Goal: Task Accomplishment & Management: Manage account settings

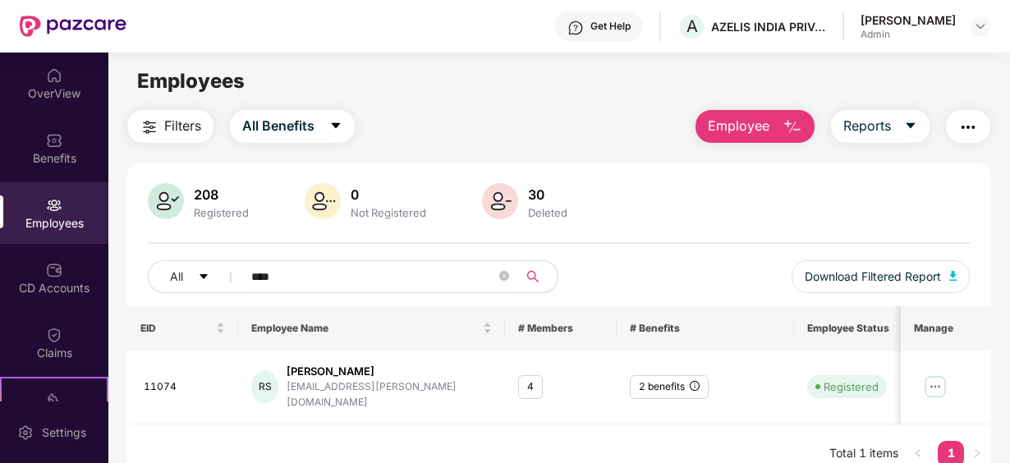
scroll to position [53, 0]
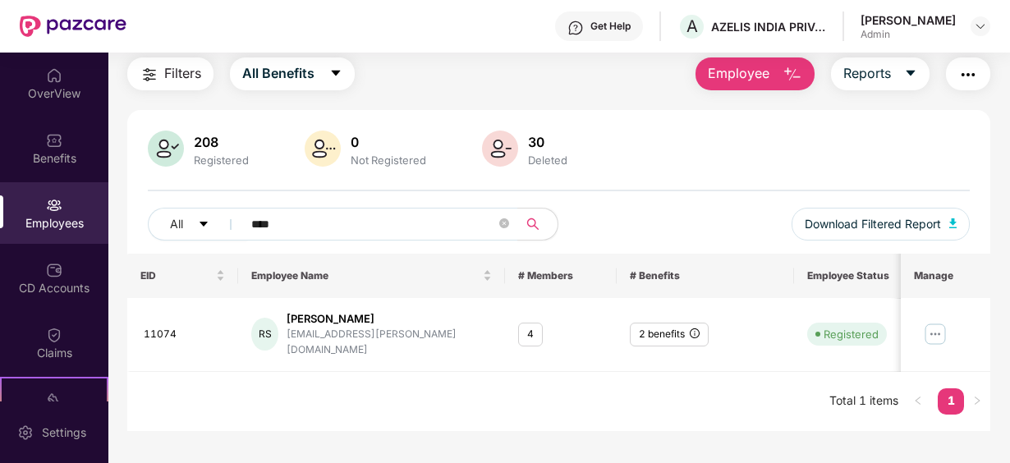
click at [56, 204] on img at bounding box center [54, 205] width 16 height 16
click at [292, 212] on input "****" at bounding box center [373, 224] width 245 height 25
type input "*"
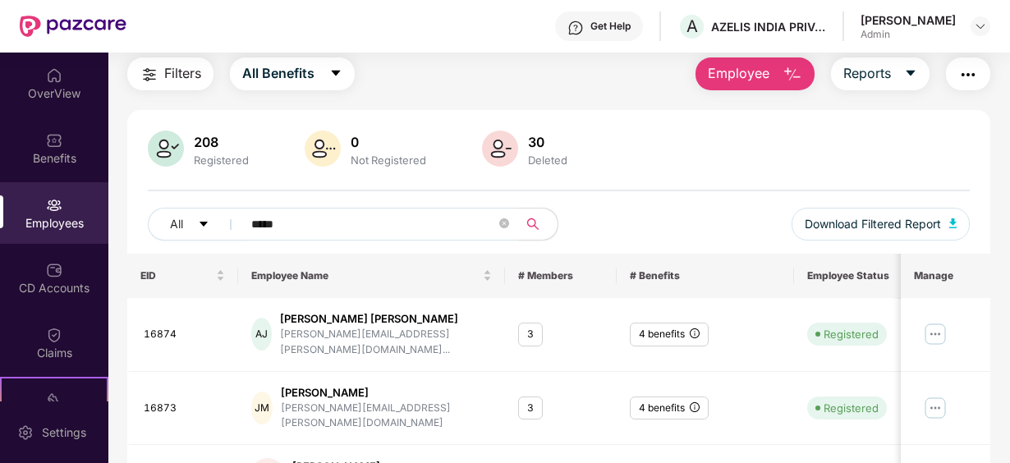
type input "*****"
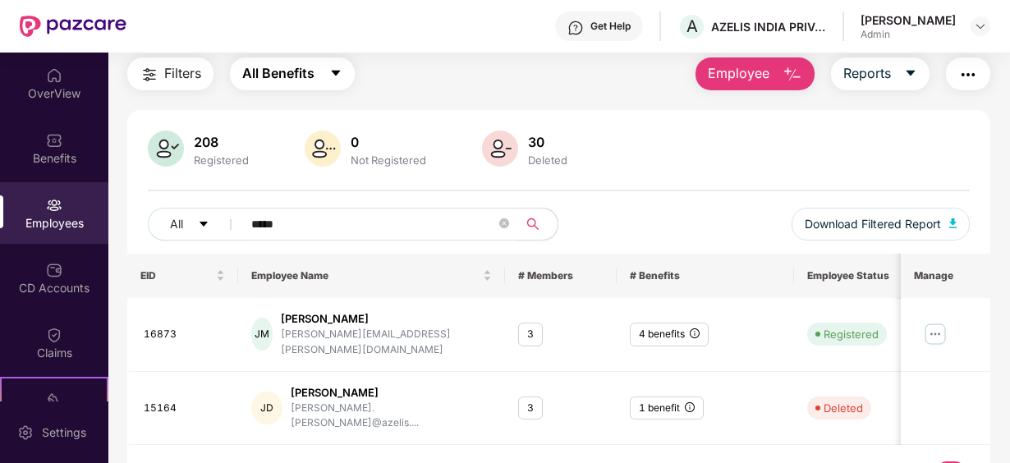
click at [343, 72] on button "All Benefits" at bounding box center [292, 73] width 125 height 33
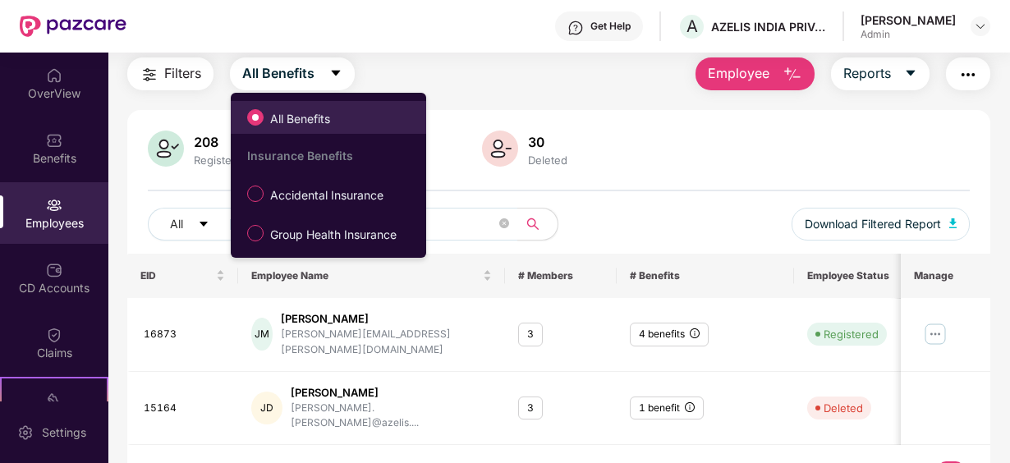
click at [320, 112] on span "All Benefits" at bounding box center [300, 119] width 73 height 18
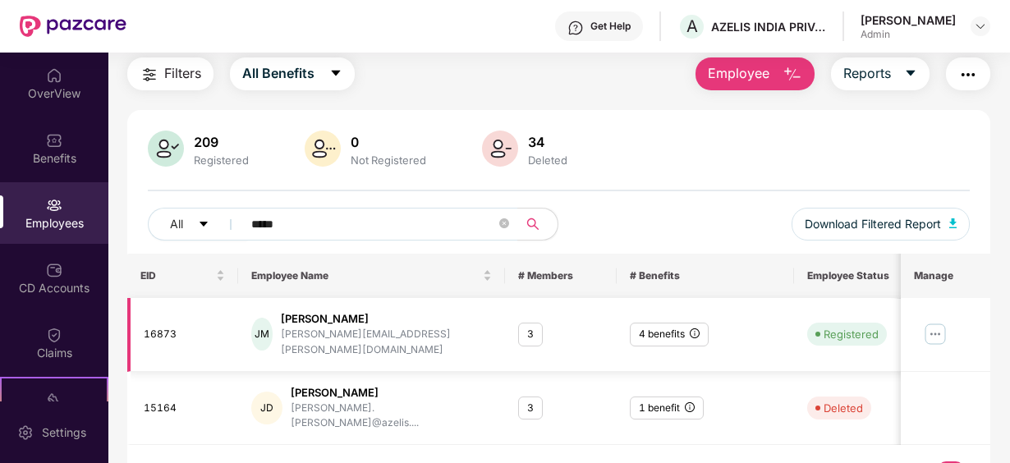
click at [941, 333] on img at bounding box center [936, 334] width 26 height 26
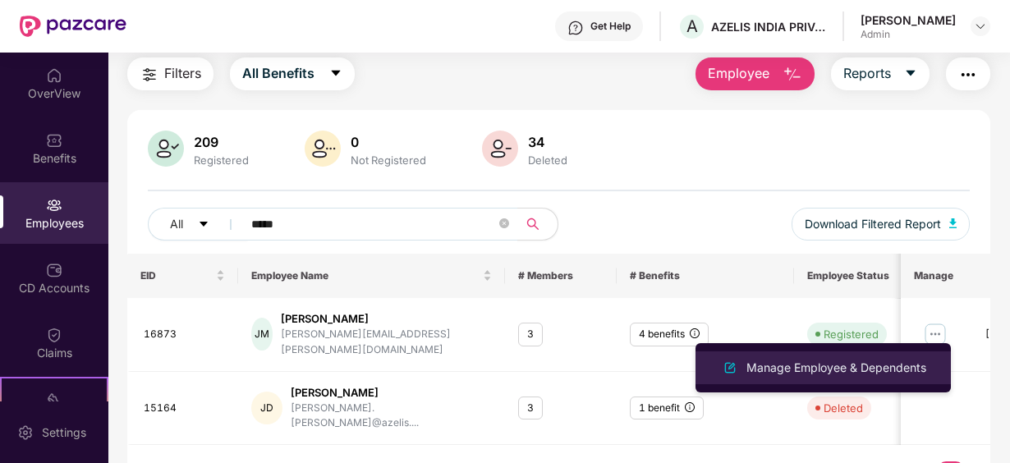
click at [788, 368] on div "Manage Employee & Dependents" at bounding box center [836, 368] width 186 height 18
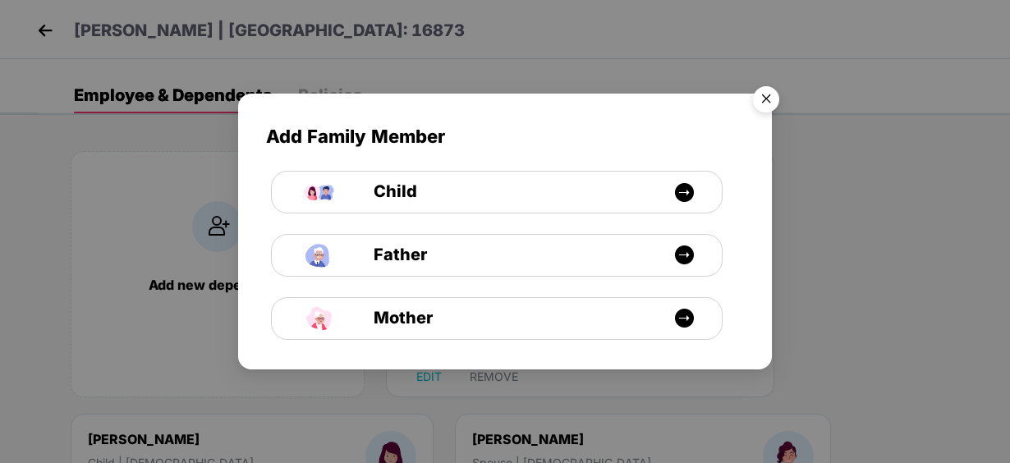
click at [763, 102] on img "Close" at bounding box center [766, 102] width 46 height 46
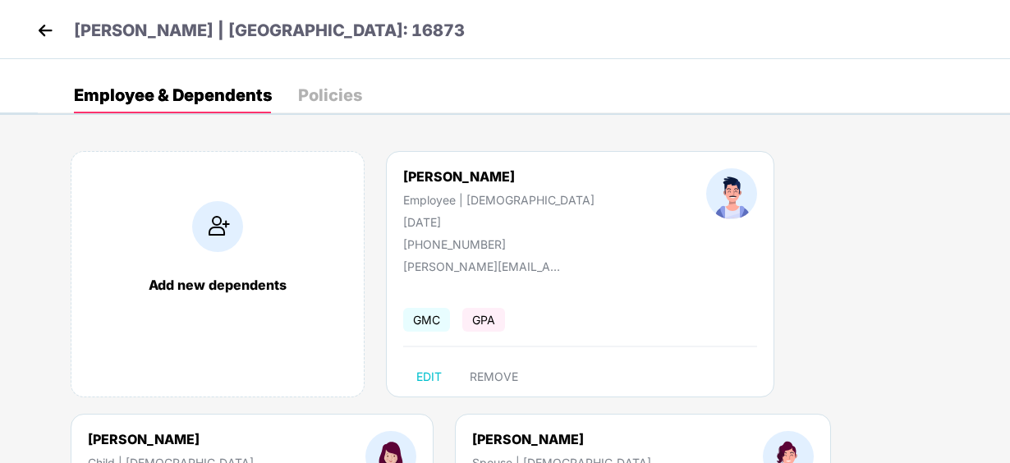
click at [48, 28] on img at bounding box center [45, 30] width 25 height 25
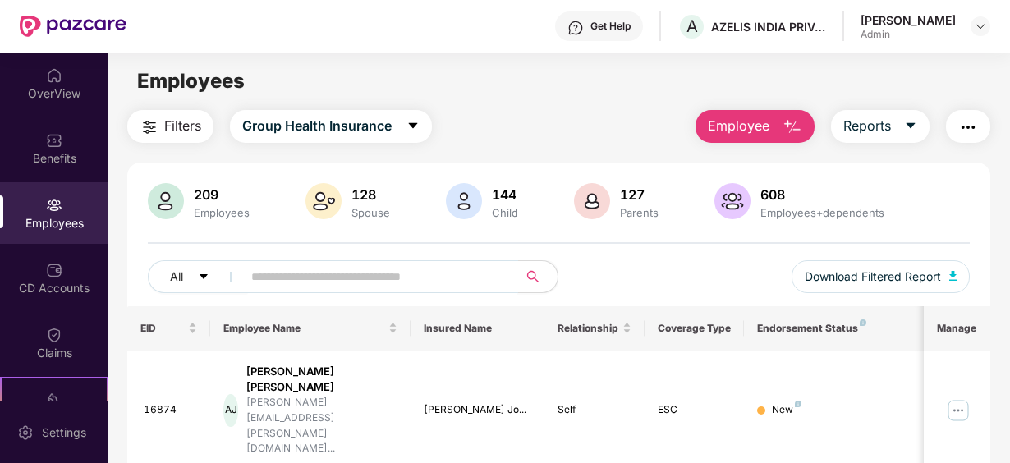
click at [342, 271] on input "text" at bounding box center [373, 276] width 245 height 25
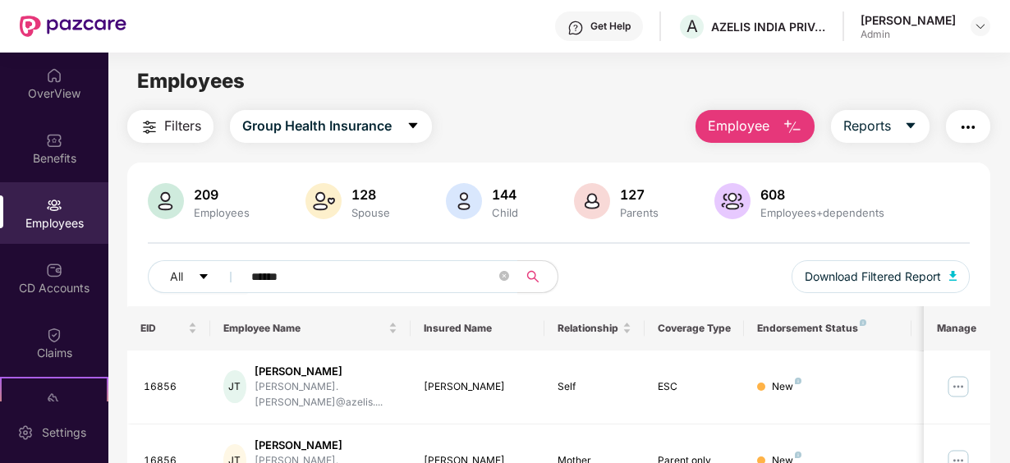
click at [1004, 434] on div "Filters Group Health Insurance Employee Reports 209 Employees 128 Spouse 144 Ch…" at bounding box center [558, 370] width 901 height 521
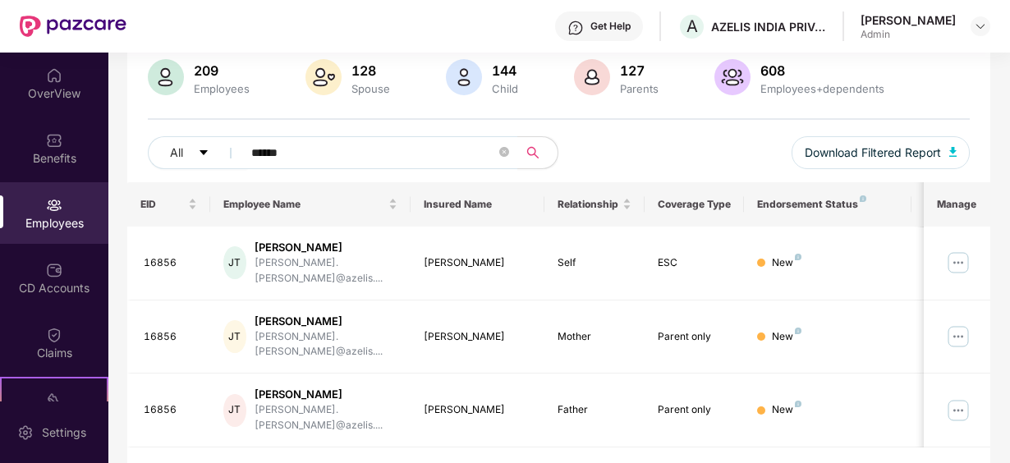
scroll to position [125, 0]
click at [302, 154] on input "******" at bounding box center [373, 152] width 245 height 25
type input "*"
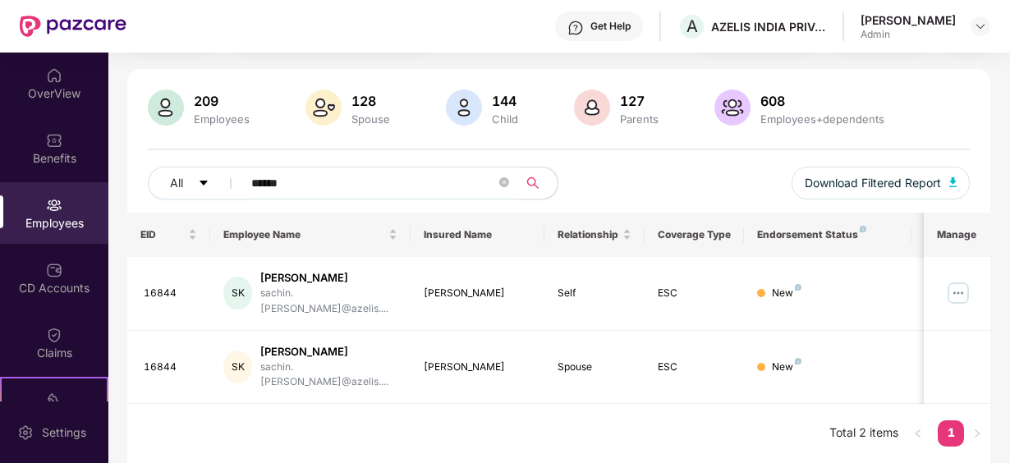
scroll to position [65, 0]
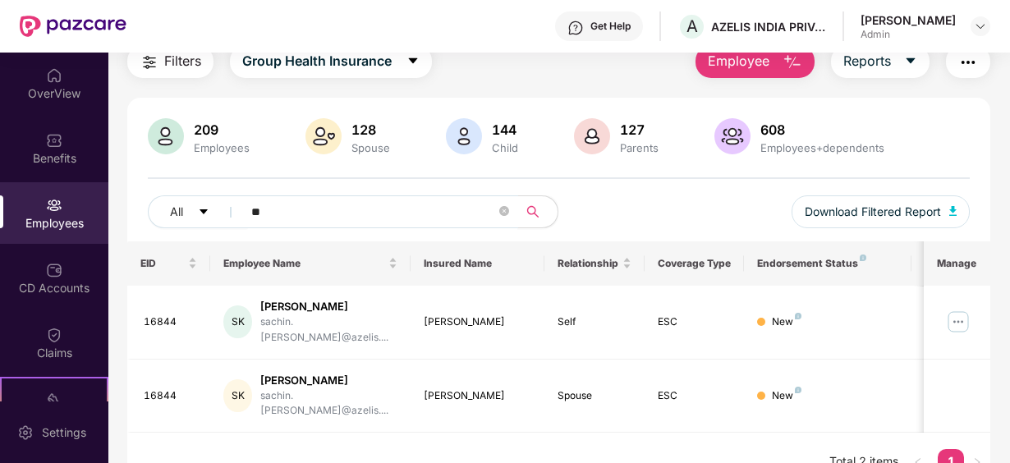
type input "*"
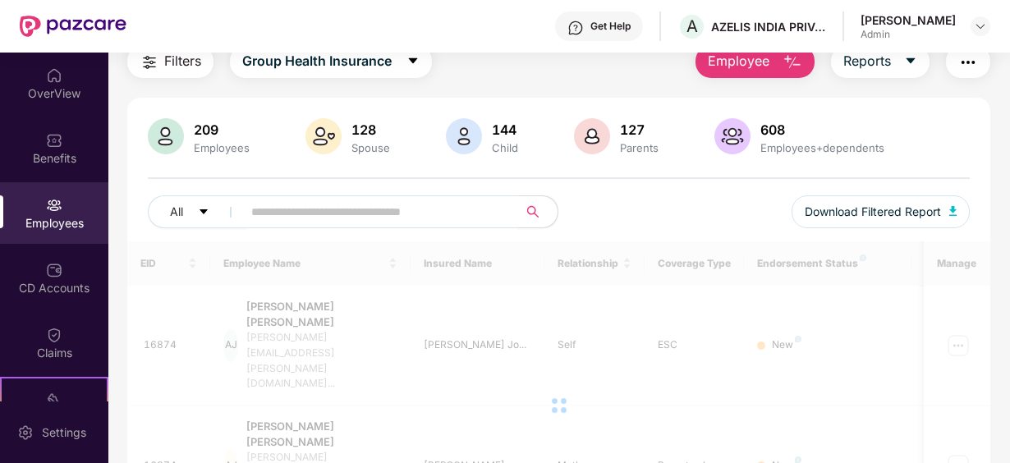
scroll to position [125, 0]
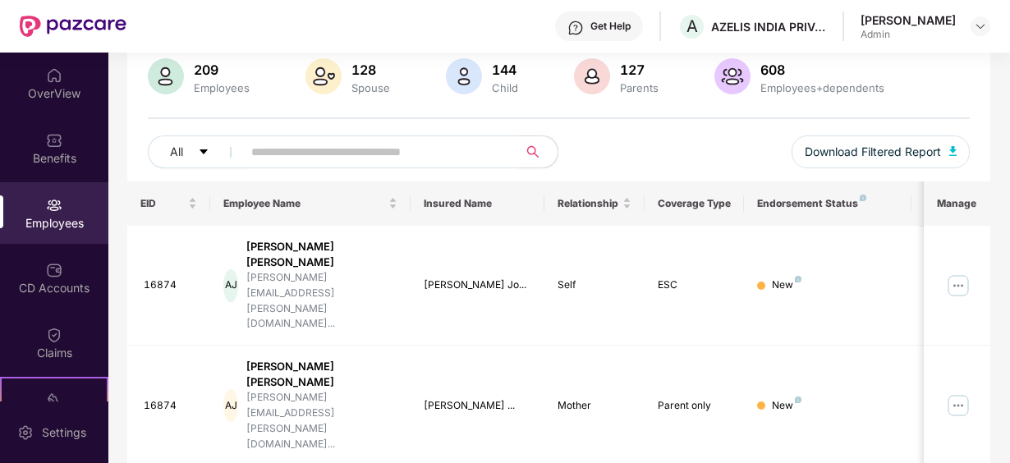
click at [400, 159] on input "text" at bounding box center [373, 152] width 245 height 25
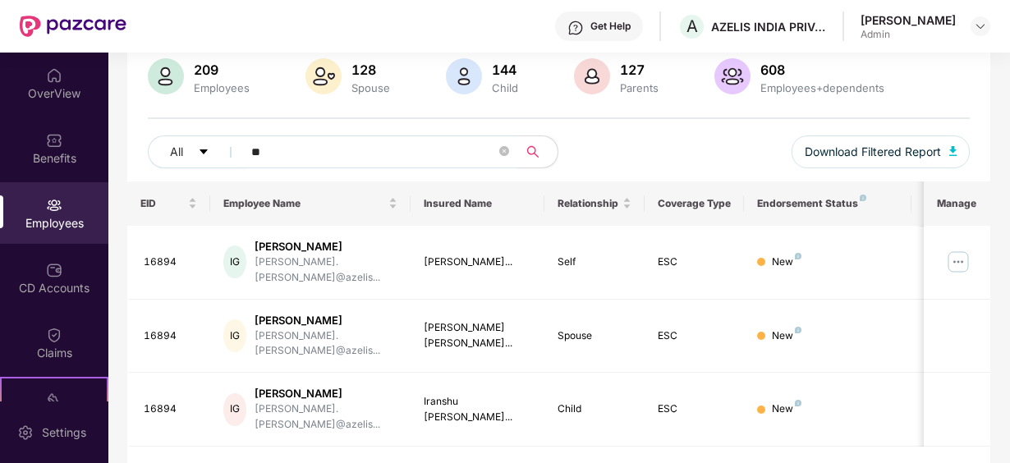
type input "*"
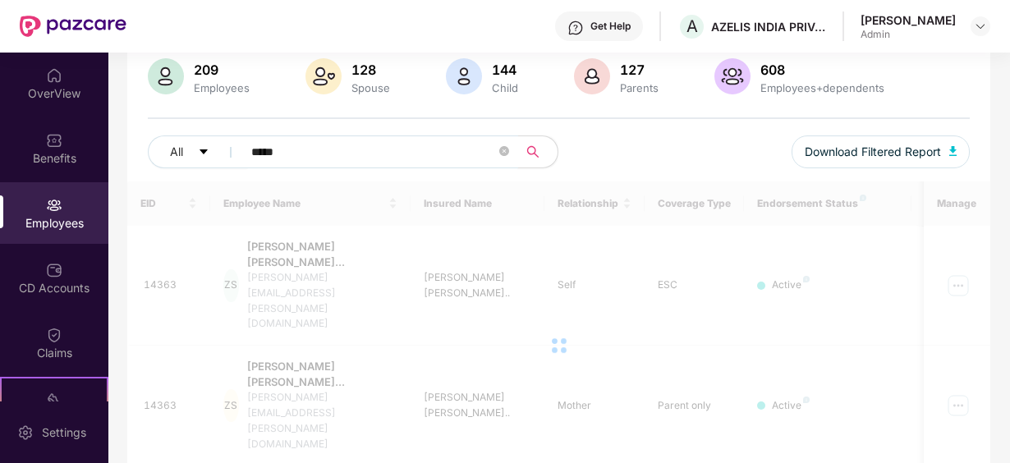
scroll to position [65, 0]
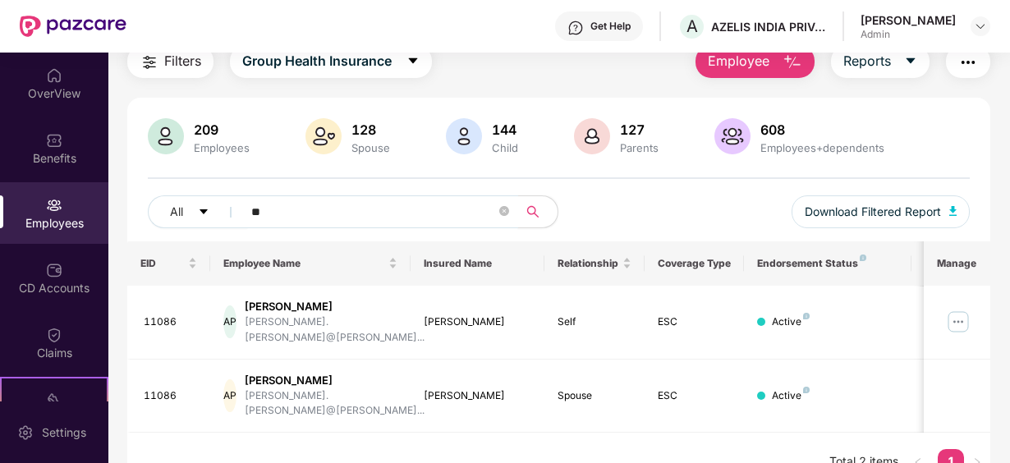
type input "*"
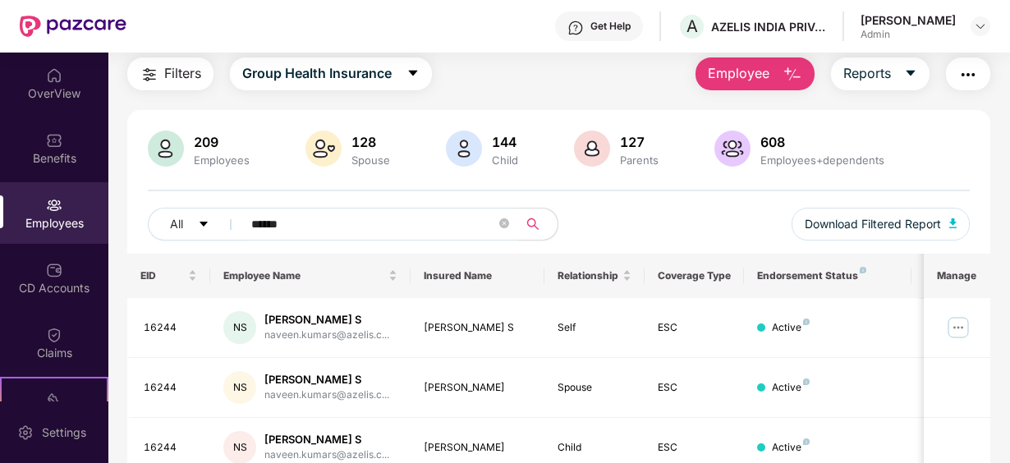
scroll to position [125, 0]
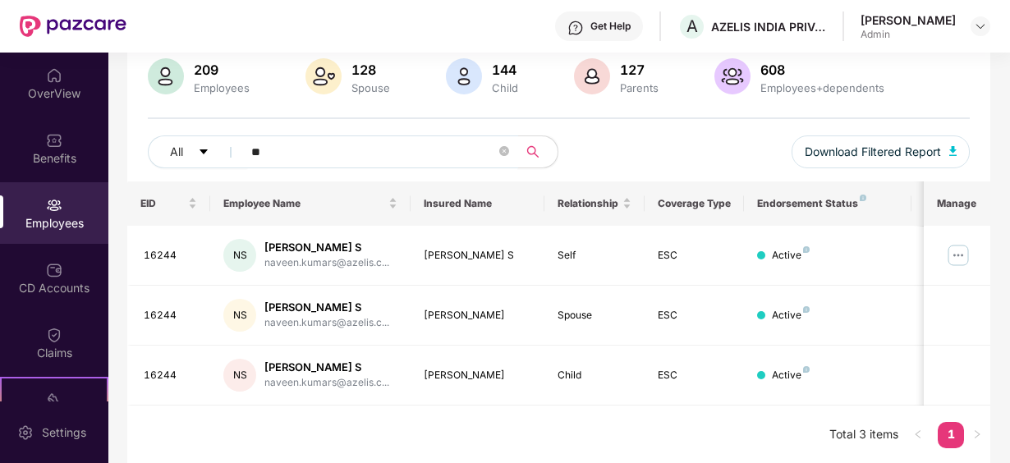
type input "*"
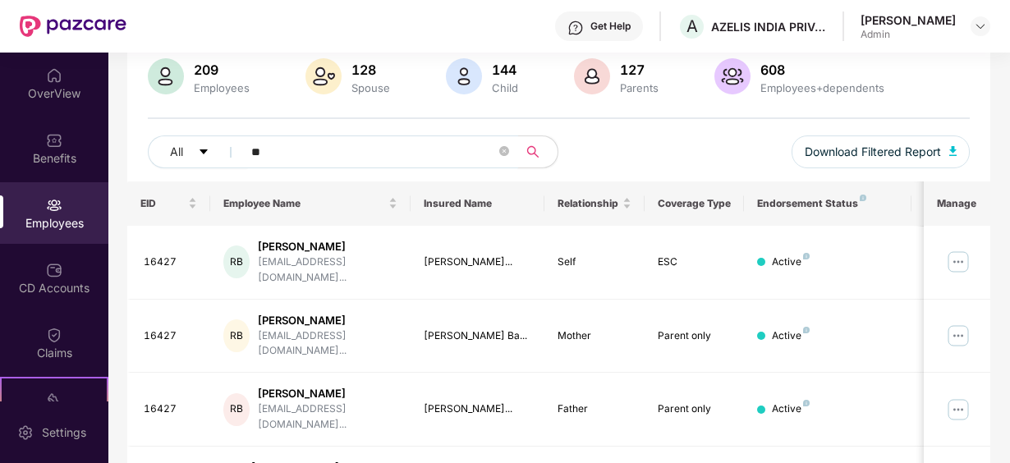
type input "*"
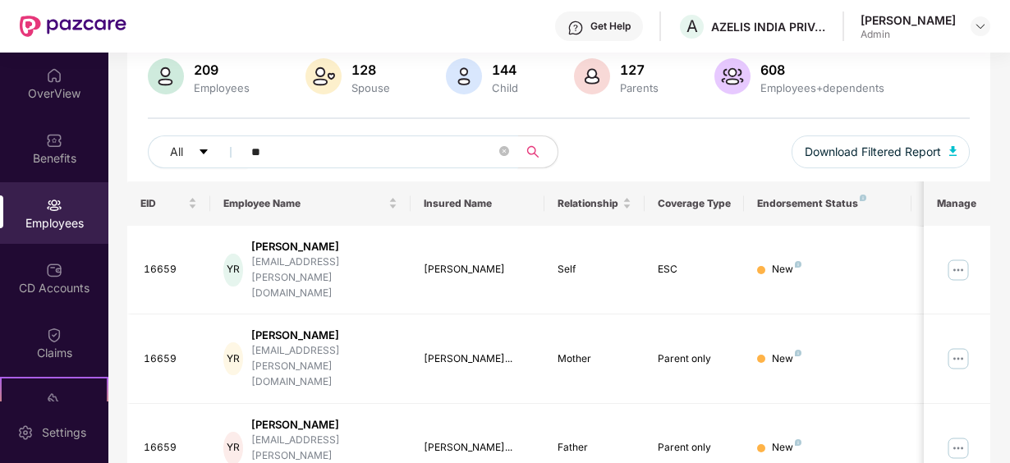
type input "*"
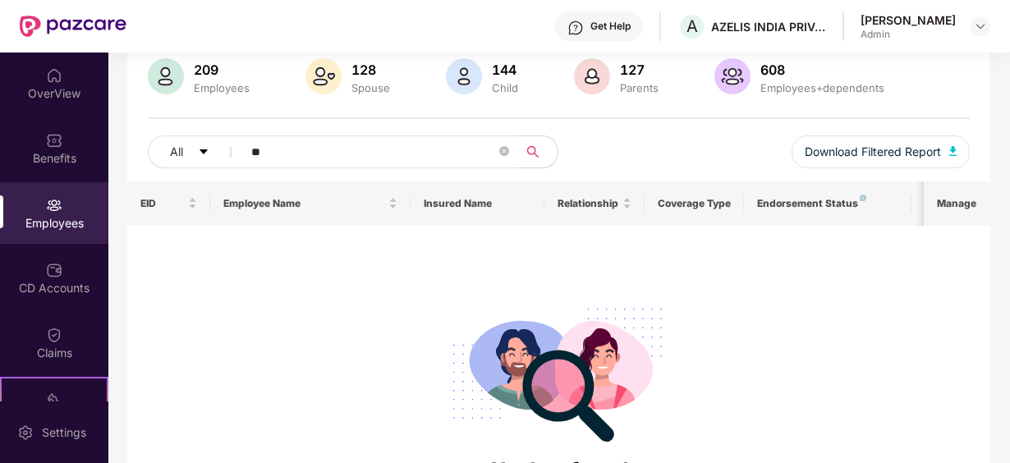
type input "*"
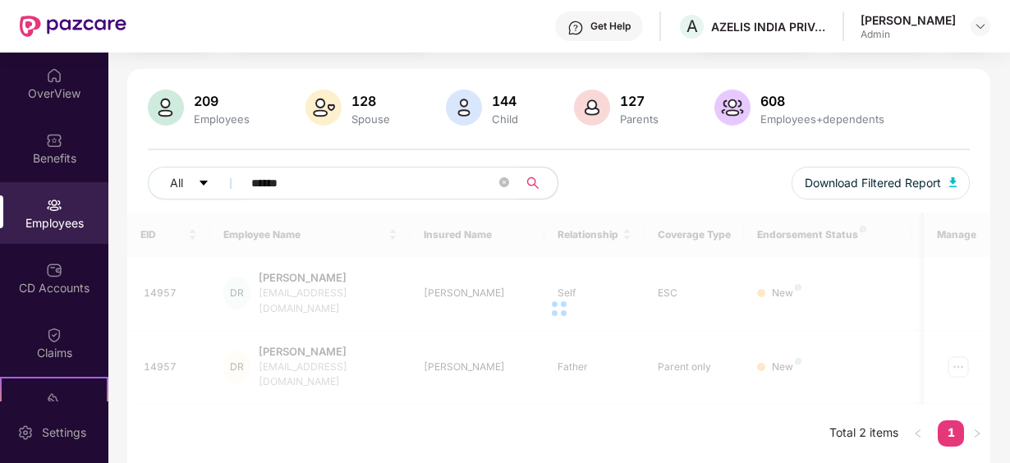
scroll to position [65, 0]
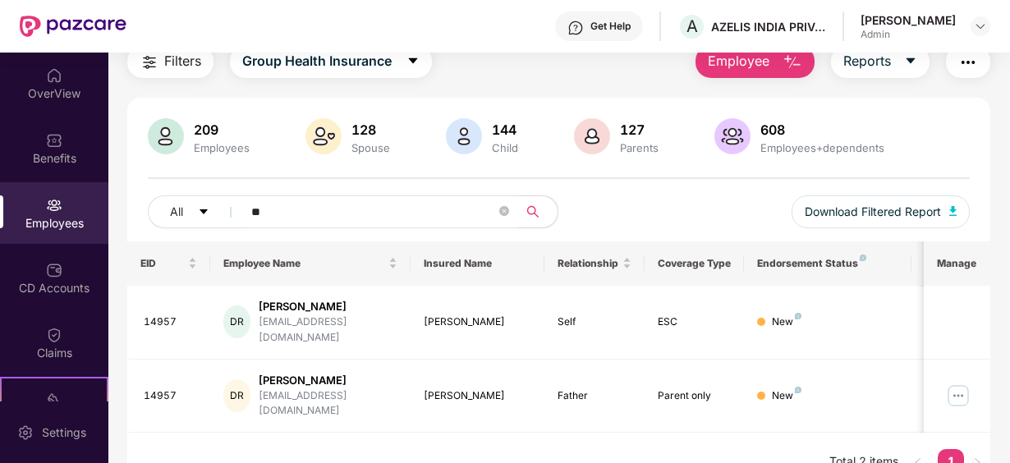
type input "*"
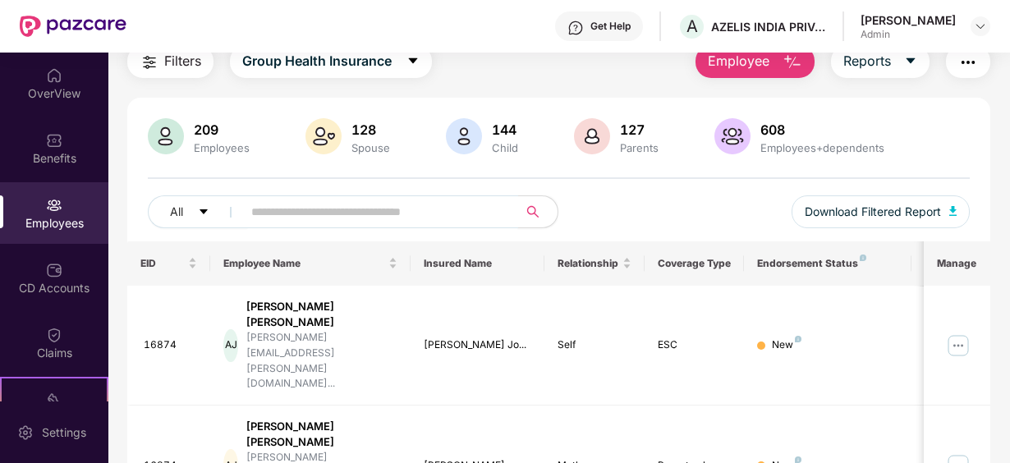
scroll to position [125, 0]
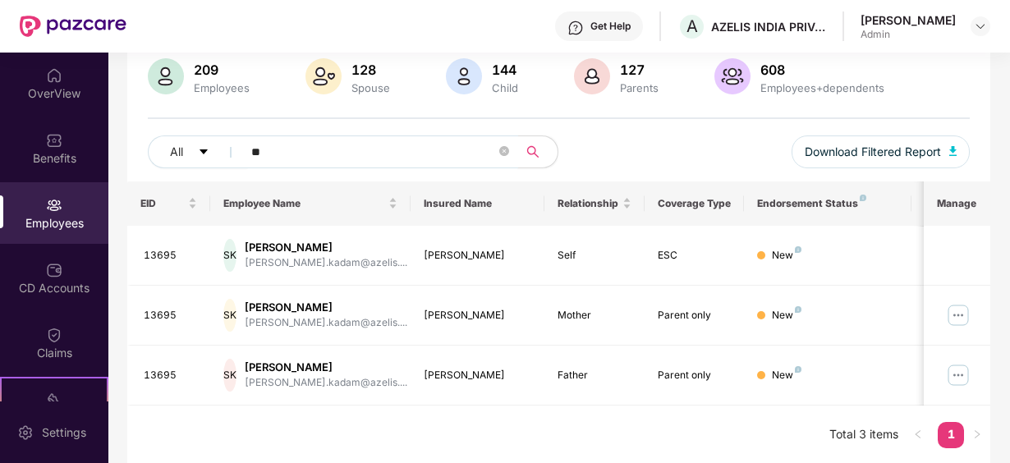
type input "*"
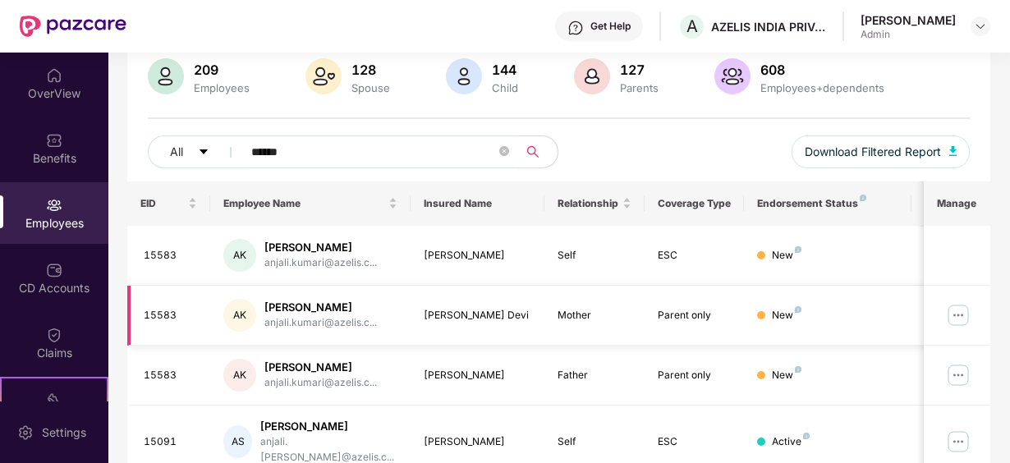
click at [936, 314] on td at bounding box center [957, 316] width 67 height 60
click at [296, 143] on input "******" at bounding box center [373, 152] width 245 height 25
type input "*"
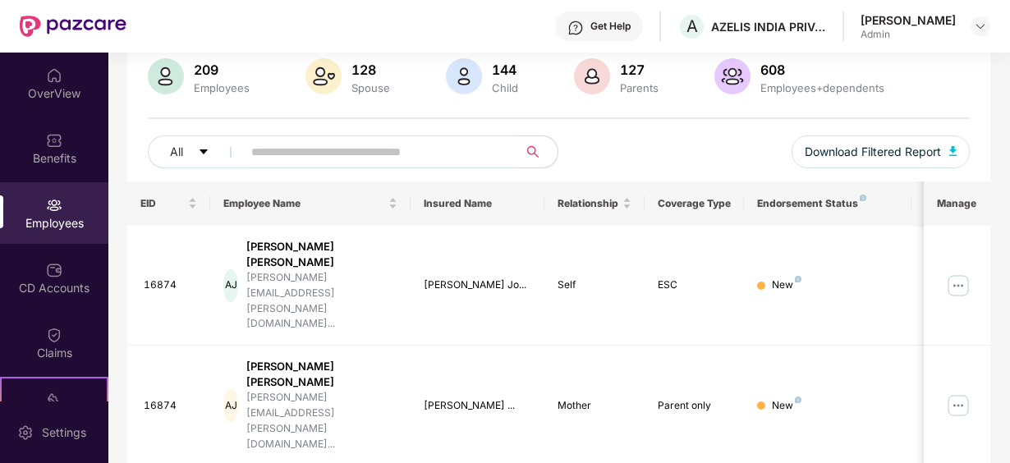
click at [35, 222] on div "Employees" at bounding box center [54, 223] width 108 height 16
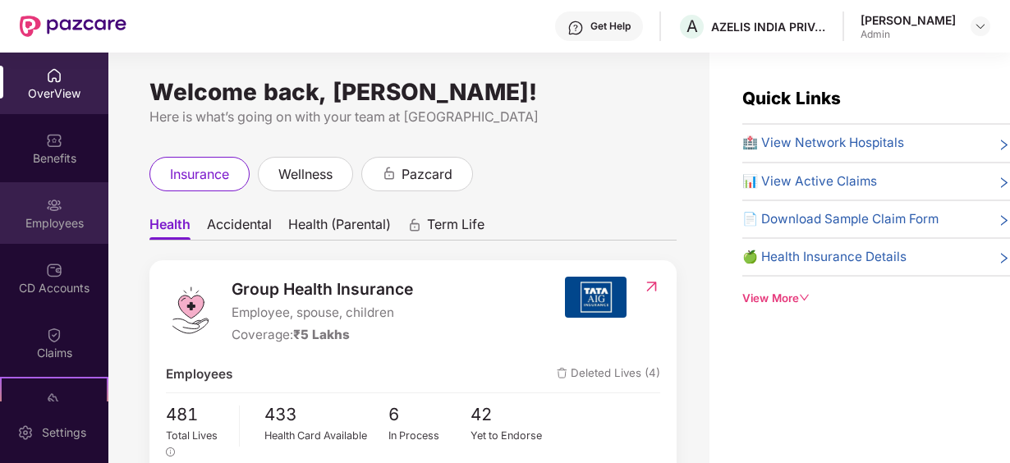
click at [57, 210] on img at bounding box center [54, 205] width 16 height 16
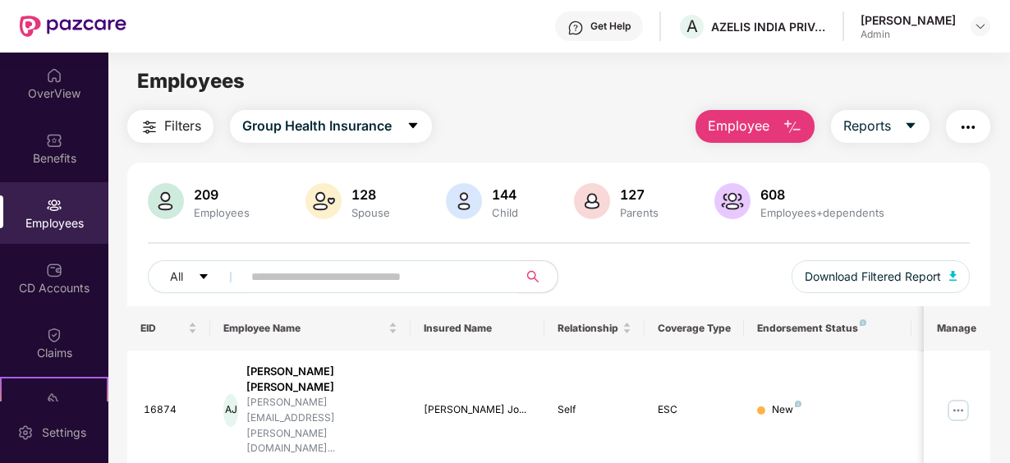
click at [389, 271] on input "text" at bounding box center [373, 276] width 245 height 25
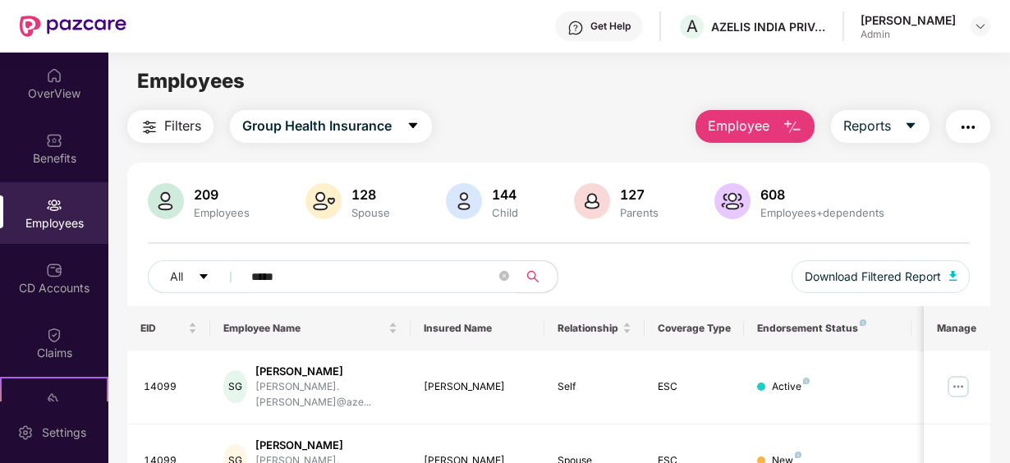
click at [1005, 415] on div "Filters Group Health Insurance Employee Reports 209 Employees 128 Spouse 144 Ch…" at bounding box center [558, 407] width 901 height 595
click at [296, 278] on input "*****" at bounding box center [373, 276] width 245 height 25
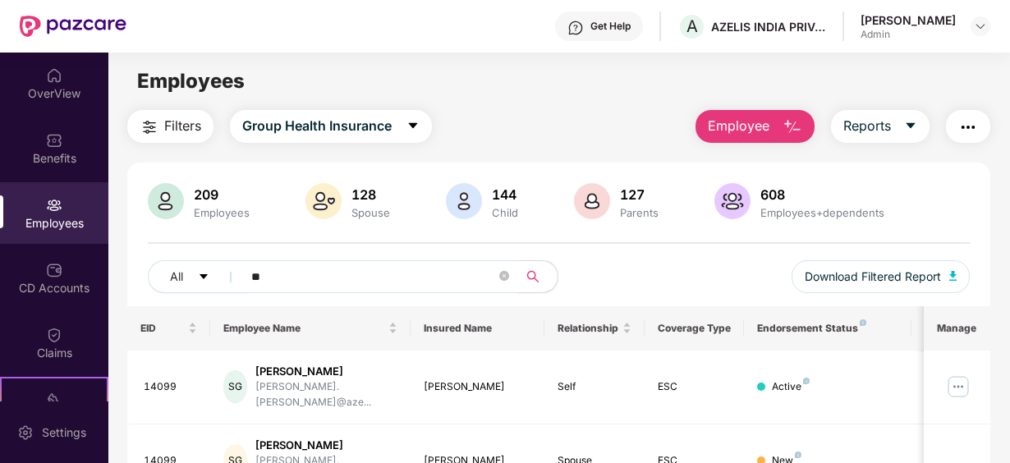
type input "*"
type input "******"
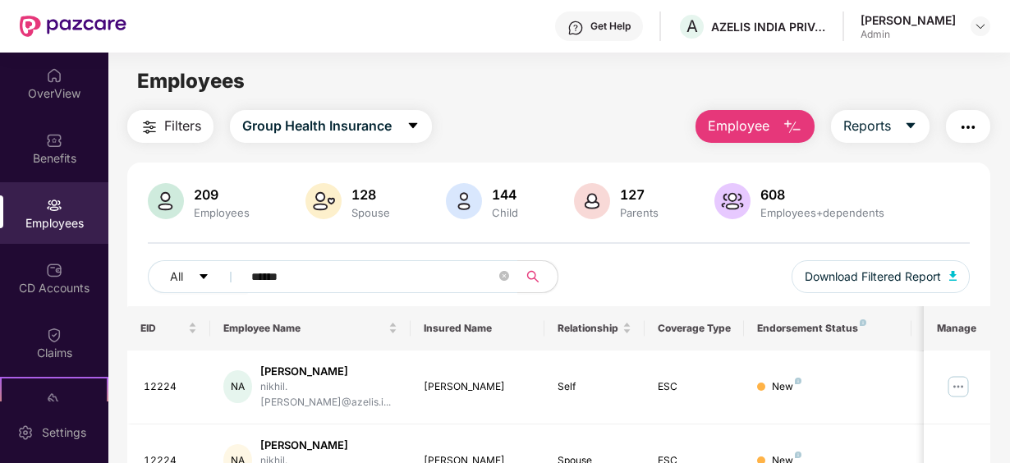
drag, startPoint x: 1008, startPoint y: 368, endPoint x: 1003, endPoint y: 402, distance: 34.8
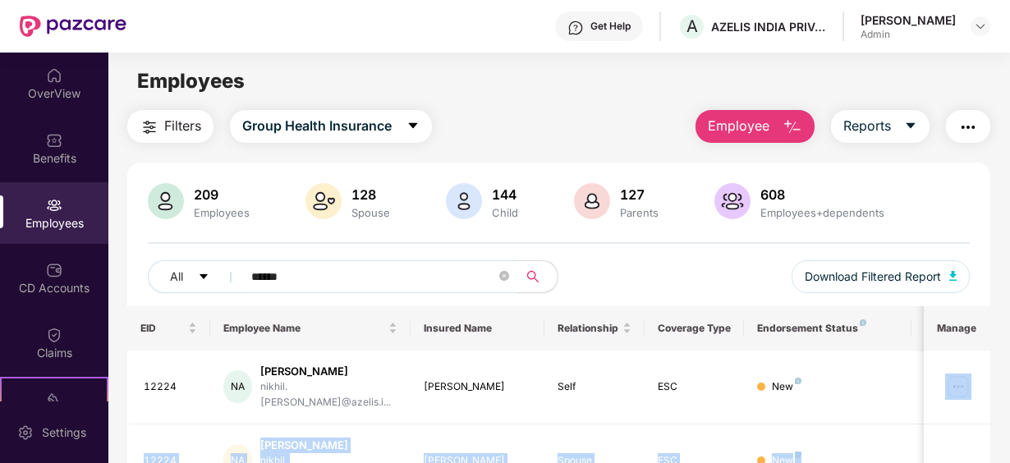
drag, startPoint x: 1003, startPoint y: 402, endPoint x: 1010, endPoint y: 443, distance: 40.9
click at [1009, 443] on html "Get Help A AZELIS INDIA PRIVATE LIMITED Shubha Kulal Admin OverView Benefits Em…" at bounding box center [505, 231] width 1010 height 463
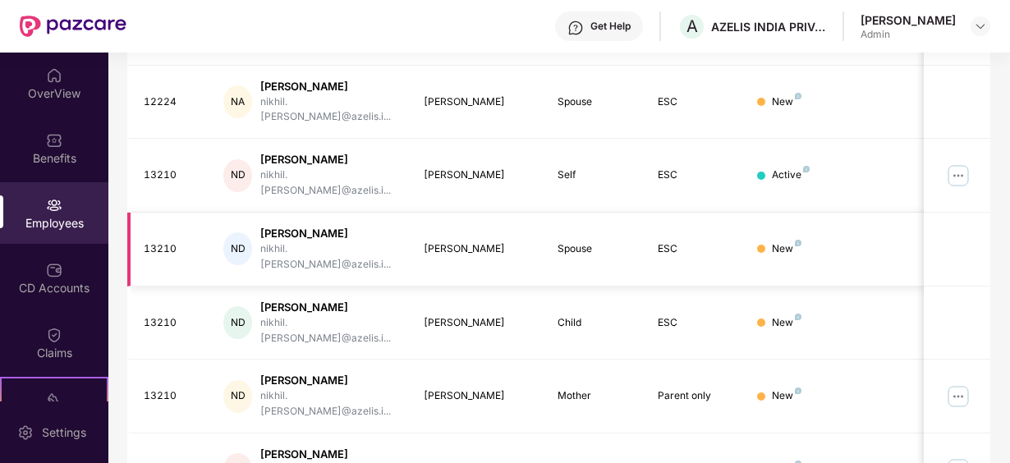
click at [860, 218] on td "New" at bounding box center [827, 250] width 167 height 74
click at [963, 384] on img at bounding box center [958, 397] width 26 height 26
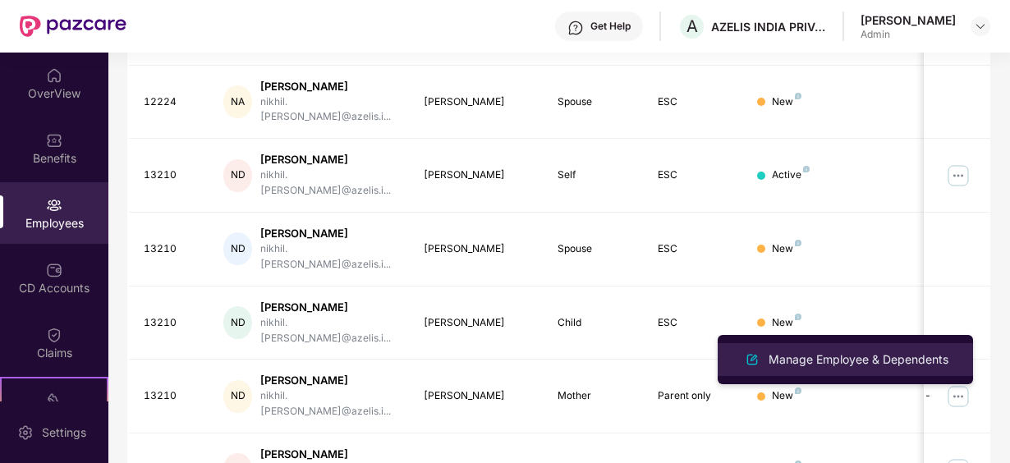
click at [899, 360] on div "Manage Employee & Dependents" at bounding box center [858, 360] width 186 height 18
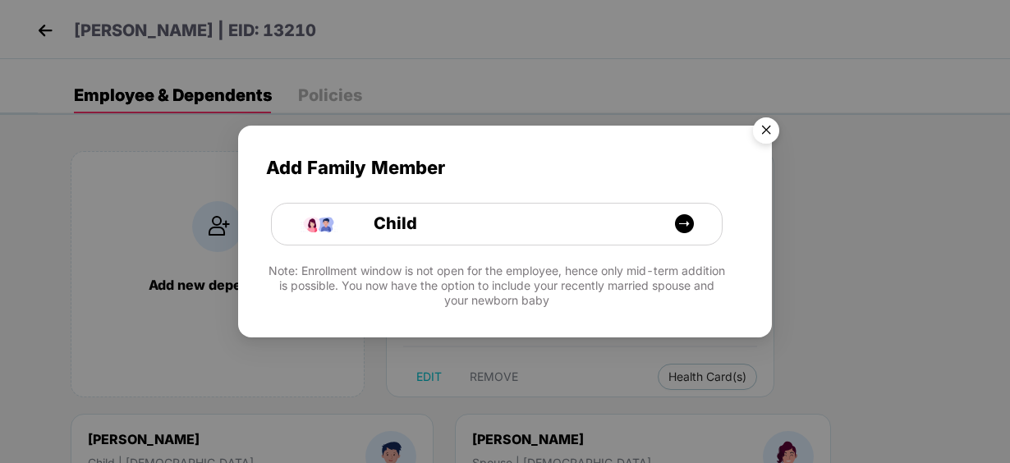
click at [761, 113] on img "Close" at bounding box center [766, 133] width 46 height 46
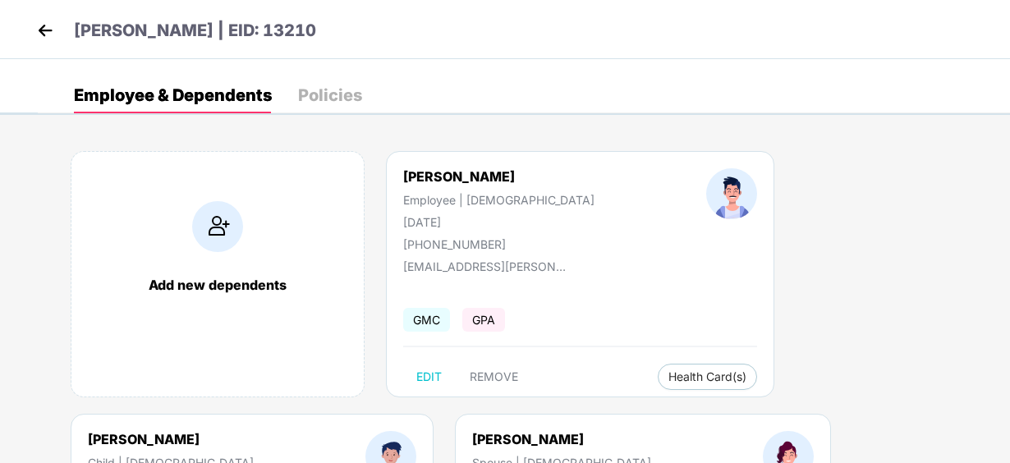
scroll to position [238, 0]
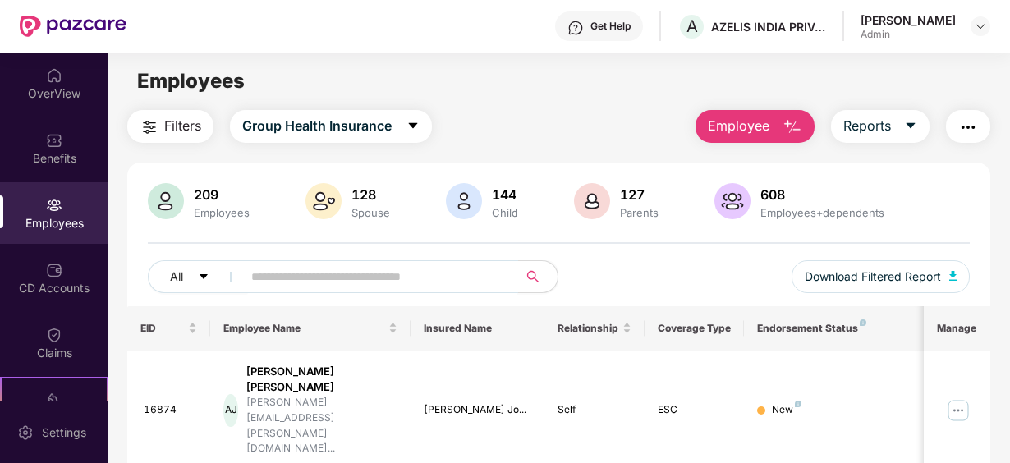
click at [383, 281] on input "text" at bounding box center [373, 276] width 245 height 25
click at [658, 263] on div "All Download Filtered Report" at bounding box center [559, 283] width 822 height 46
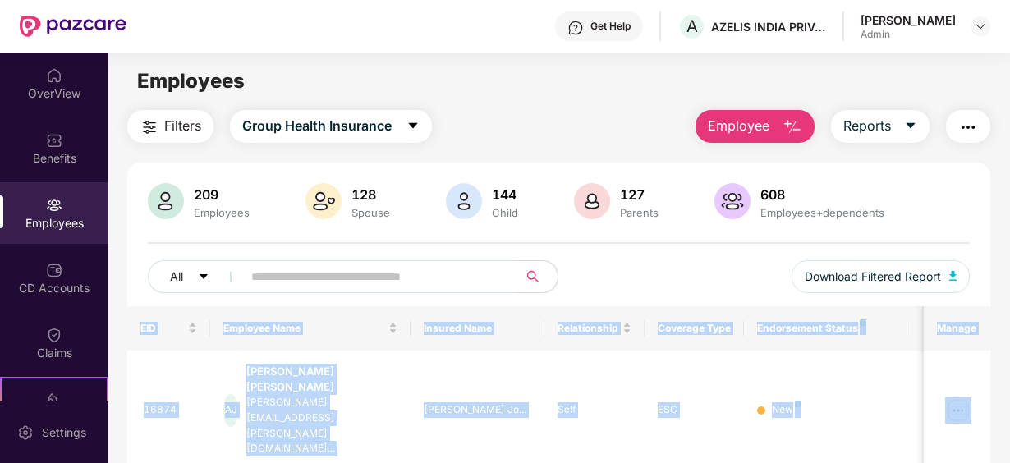
click at [1009, 249] on html "Get Help A AZELIS INDIA PRIVATE LIMITED Shubha Kulal Admin OverView Benefits Em…" at bounding box center [505, 231] width 1010 height 463
